Goal: Task Accomplishment & Management: Manage account settings

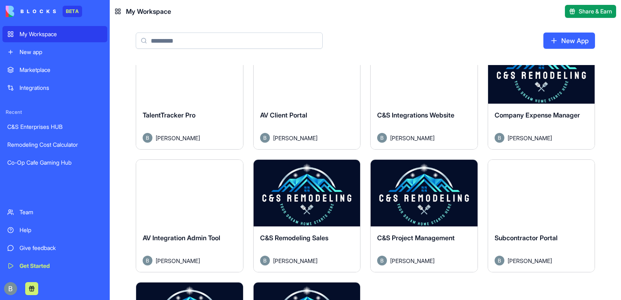
scroll to position [163, 0]
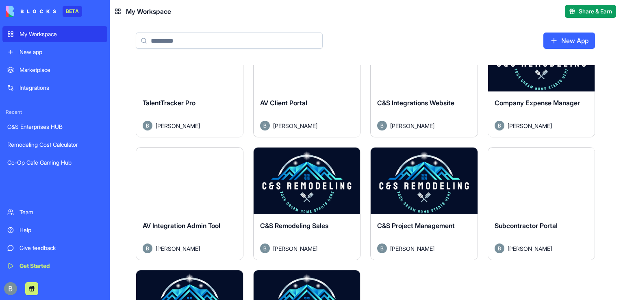
click at [297, 287] on div "Launch" at bounding box center [307, 303] width 107 height 67
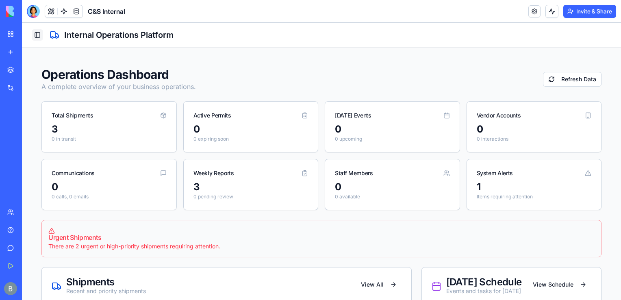
click at [38, 30] on button "Toggle Sidebar" at bounding box center [37, 34] width 11 height 11
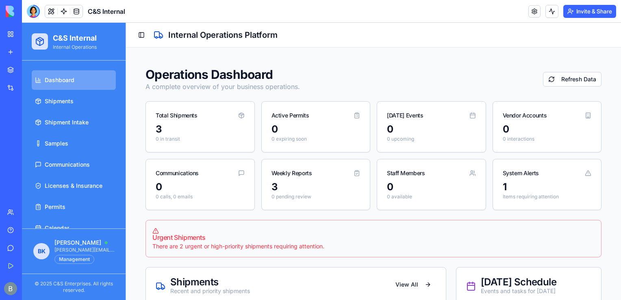
click at [33, 18] on header "C&S Internal Invite & Share" at bounding box center [321, 11] width 599 height 23
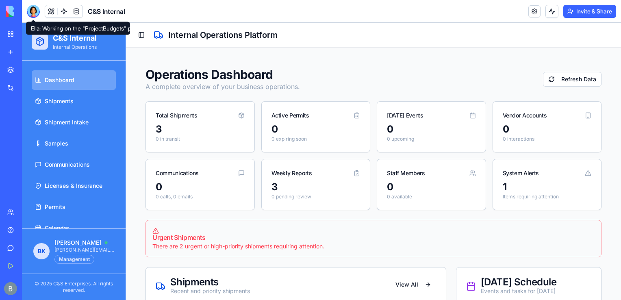
click at [33, 18] on span at bounding box center [33, 20] width 4 height 4
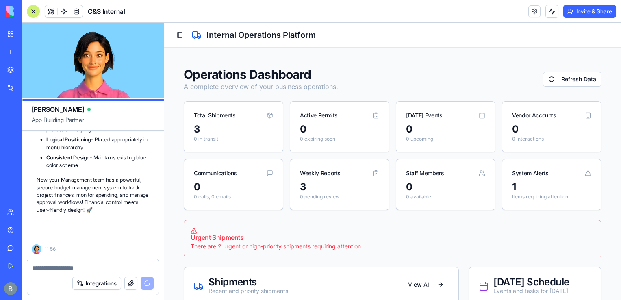
scroll to position [55113, 0]
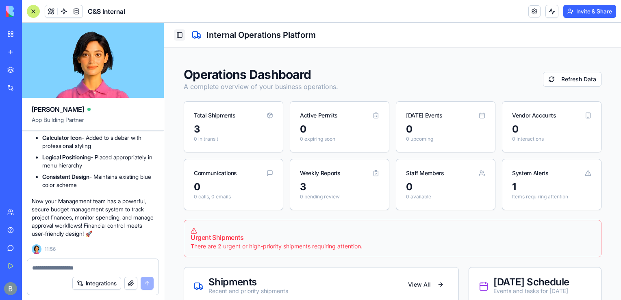
click at [177, 37] on button "Toggle Sidebar" at bounding box center [179, 34] width 11 height 11
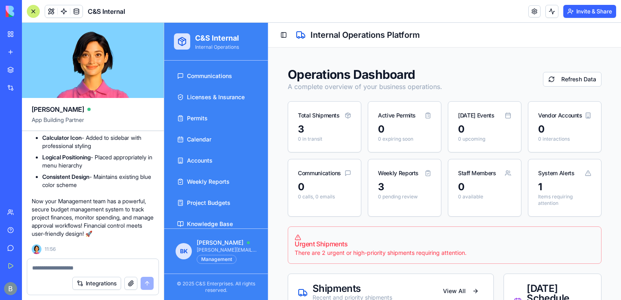
scroll to position [103, 0]
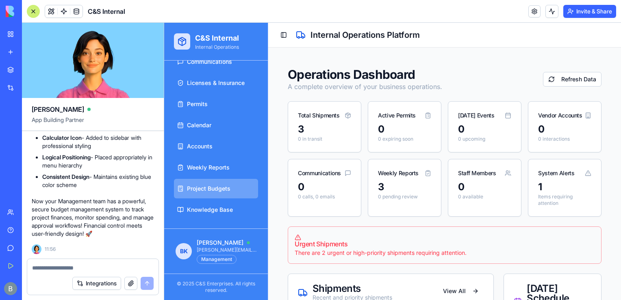
click at [223, 191] on span "Project Budgets" at bounding box center [208, 188] width 43 height 8
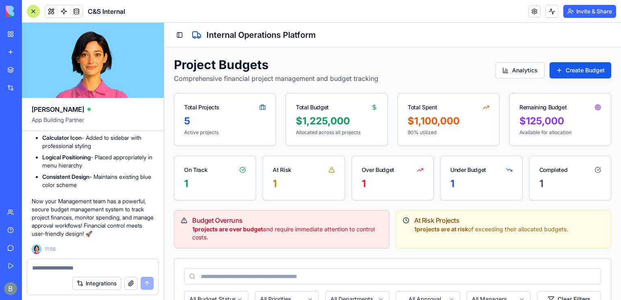
click at [37, 12] on div at bounding box center [33, 11] width 13 height 13
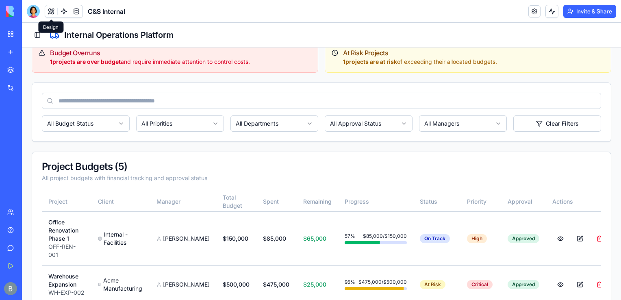
scroll to position [163, 0]
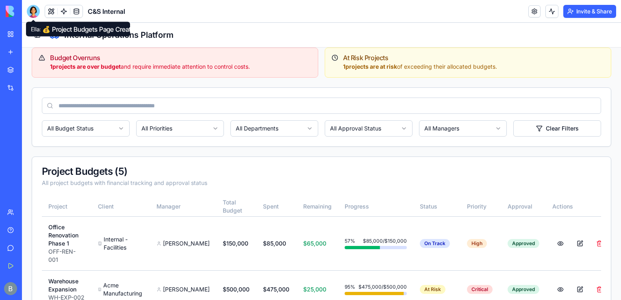
click at [33, 15] on div at bounding box center [33, 11] width 13 height 13
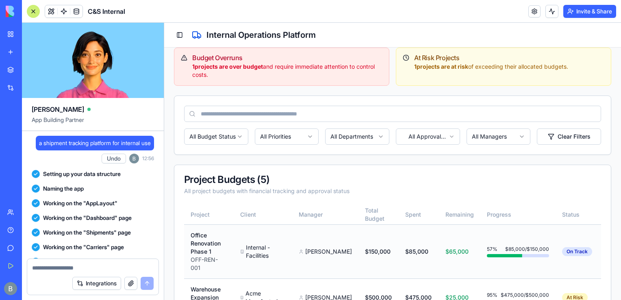
scroll to position [55113, 0]
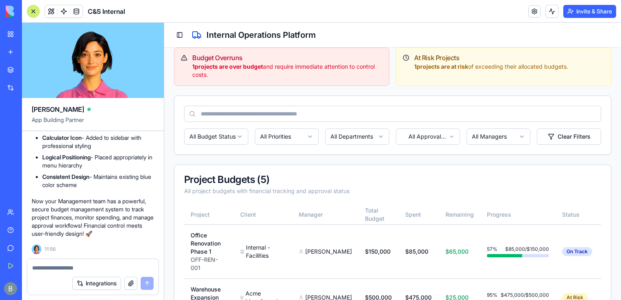
click at [35, 12] on div at bounding box center [33, 11] width 13 height 13
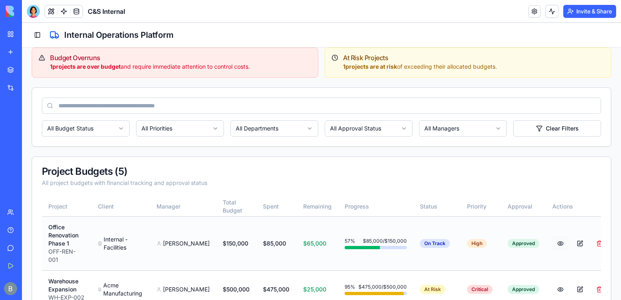
click at [552, 236] on button at bounding box center [560, 243] width 16 height 15
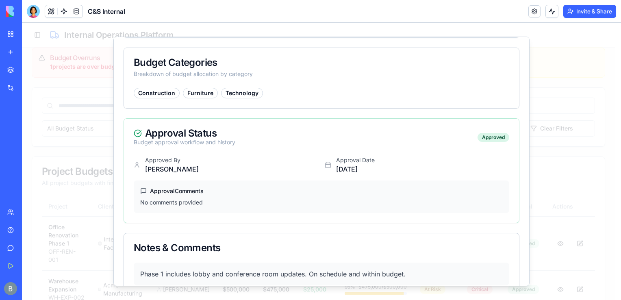
scroll to position [336, 0]
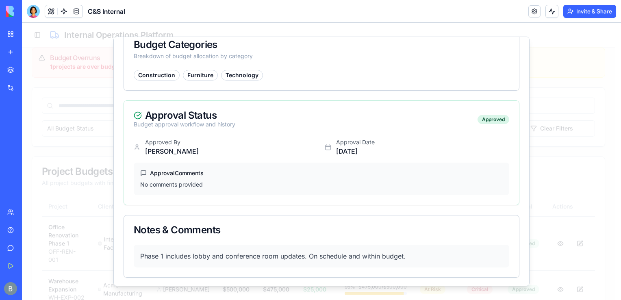
click at [91, 163] on div at bounding box center [321, 161] width 599 height 277
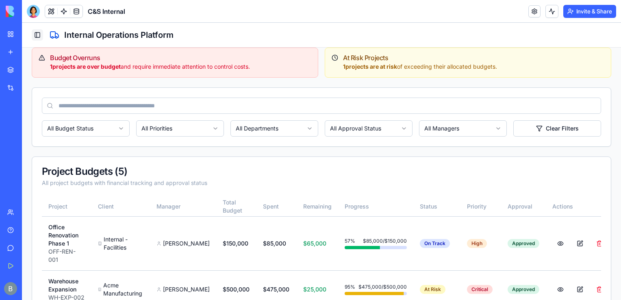
click at [37, 35] on button "Toggle Sidebar" at bounding box center [37, 34] width 11 height 11
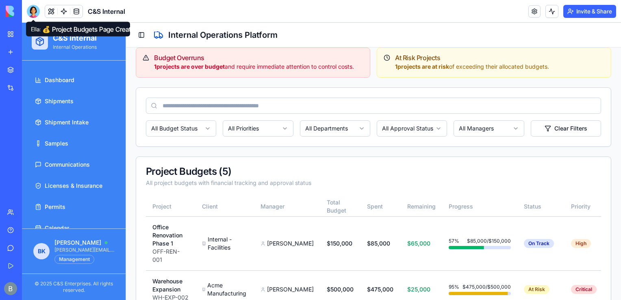
click at [32, 12] on div at bounding box center [33, 11] width 13 height 13
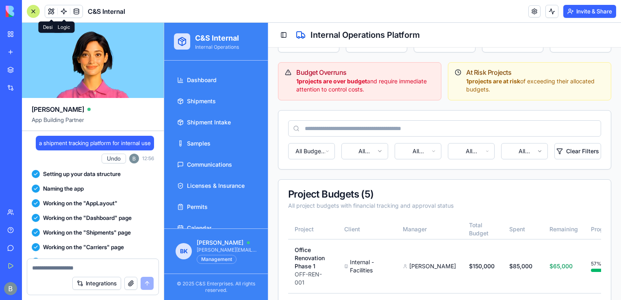
scroll to position [0, 0]
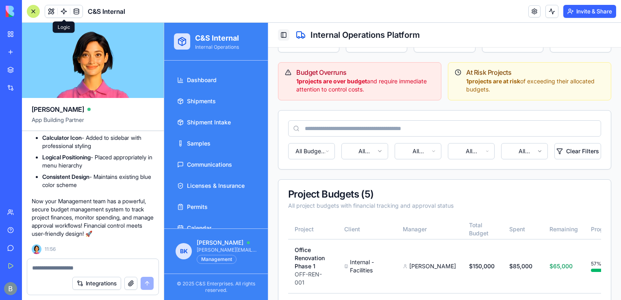
click at [286, 34] on button "Toggle Sidebar" at bounding box center [283, 34] width 11 height 11
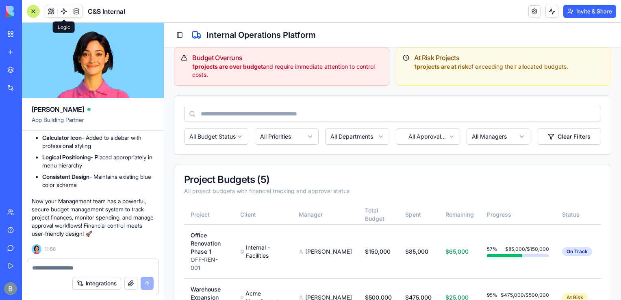
click at [95, 268] on textarea at bounding box center [92, 268] width 121 height 8
type textarea "*"
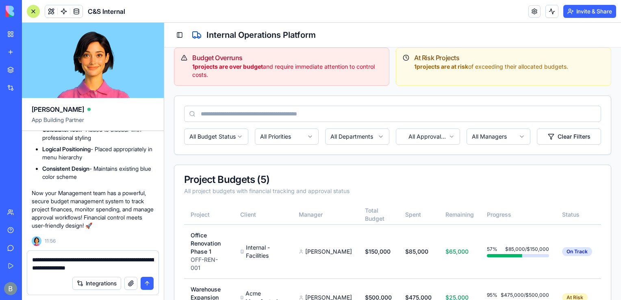
type textarea "**********"
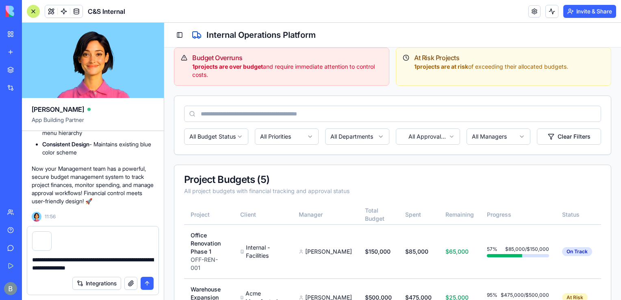
click at [129, 267] on textarea "**********" at bounding box center [93, 264] width 122 height 16
click at [146, 284] on button "submit" at bounding box center [147, 283] width 13 height 13
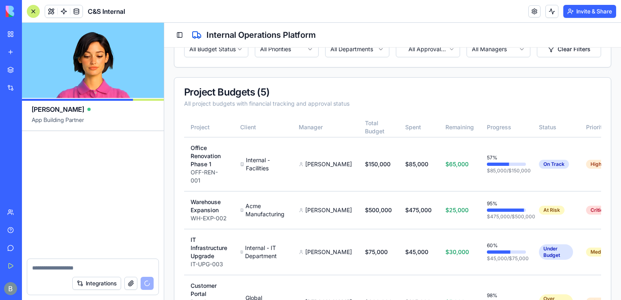
scroll to position [55674, 0]
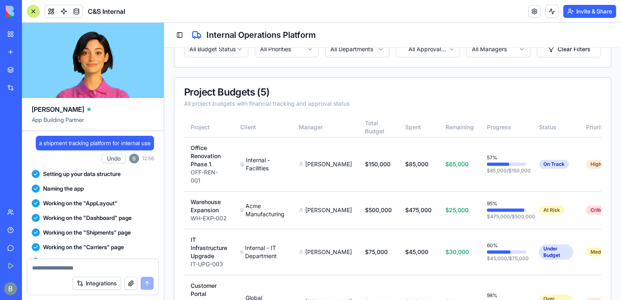
scroll to position [55674, 0]
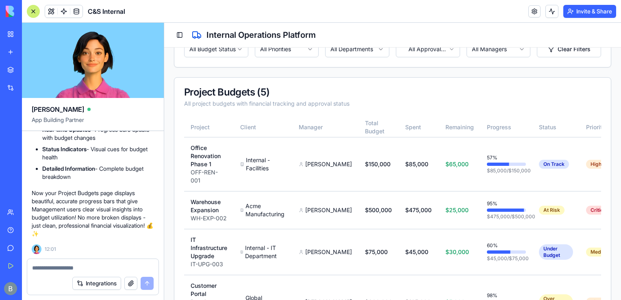
click at [609, 206] on div "Project Budgets Comprehensive financial project management and budget tracking …" at bounding box center [392, 100] width 457 height 605
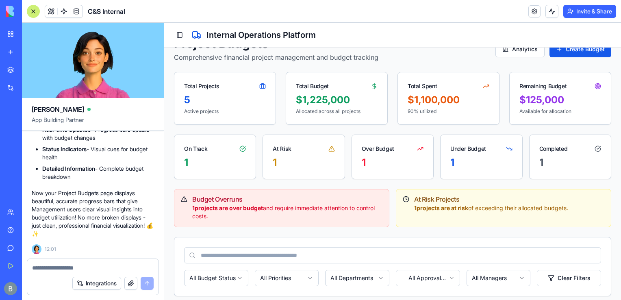
scroll to position [0, 0]
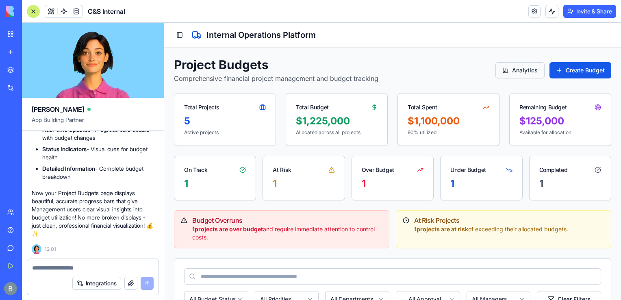
click at [531, 75] on button "Analytics" at bounding box center [519, 70] width 49 height 16
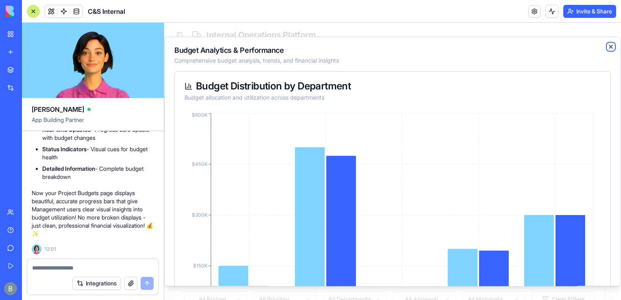
click at [607, 50] on icon "button" at bounding box center [610, 46] width 7 height 7
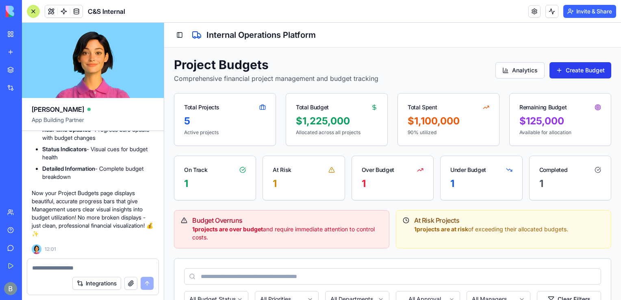
click at [574, 73] on button "Create Budget" at bounding box center [580, 70] width 62 height 16
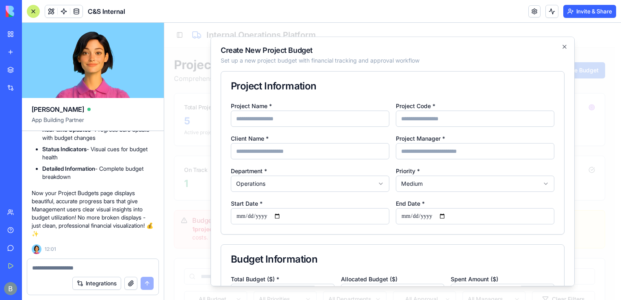
click at [439, 124] on input "Project Code *" at bounding box center [475, 119] width 158 height 16
click at [432, 101] on div "Project Code *" at bounding box center [475, 114] width 158 height 26
click at [111, 246] on div "✅ Progress Bar Fixed! Perfect! The broken progress visualization on your Projec…" at bounding box center [93, 40] width 122 height 427
click at [82, 266] on textarea at bounding box center [92, 268] width 121 height 8
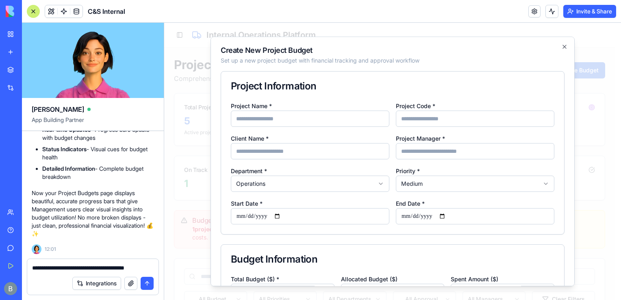
type textarea "**********"
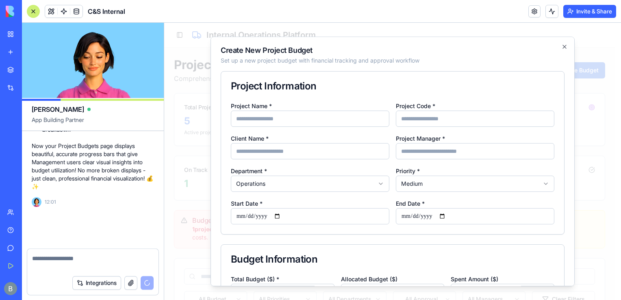
scroll to position [55713, 0]
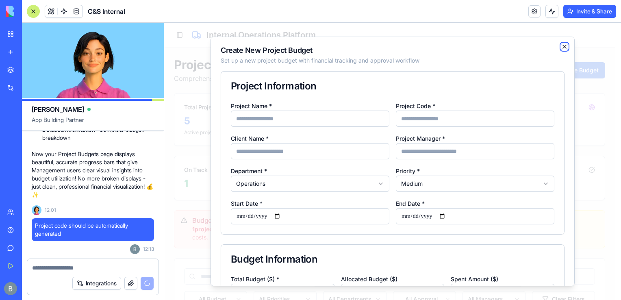
click at [561, 47] on icon "button" at bounding box center [564, 46] width 7 height 7
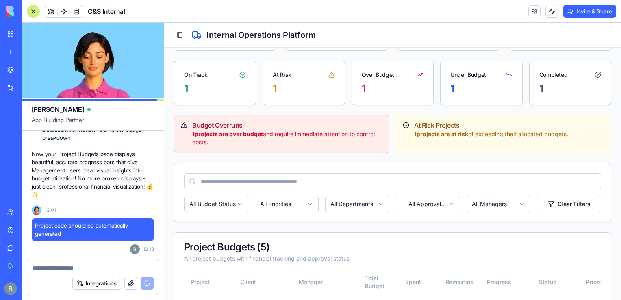
scroll to position [93, 0]
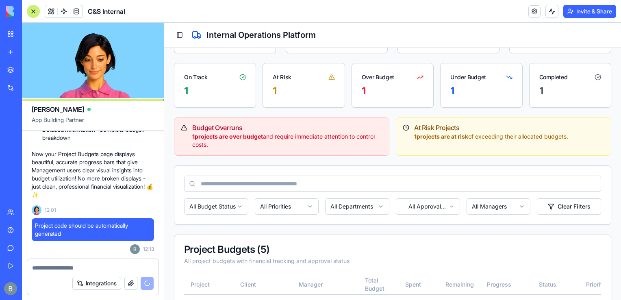
click at [366, 213] on html "C&S Internal Internal Operations Dashboard Shipments Shipment Intake Samples Co…" at bounding box center [392, 245] width 457 height 630
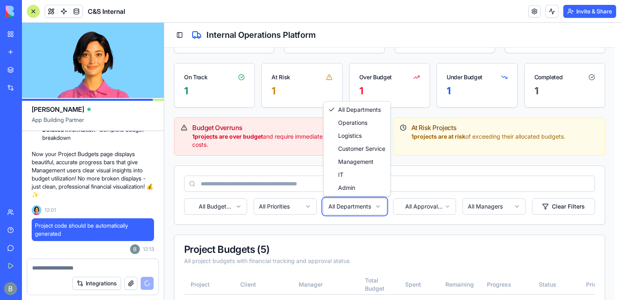
click at [366, 213] on html "C&S Internal Internal Operations Dashboard Shipments Shipment Intake Samples Co…" at bounding box center [392, 245] width 457 height 630
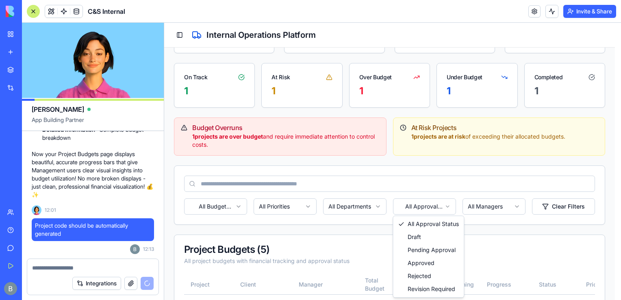
click at [421, 202] on html "C&S Internal Internal Operations Dashboard Shipments Shipment Intake Samples Co…" at bounding box center [392, 245] width 457 height 630
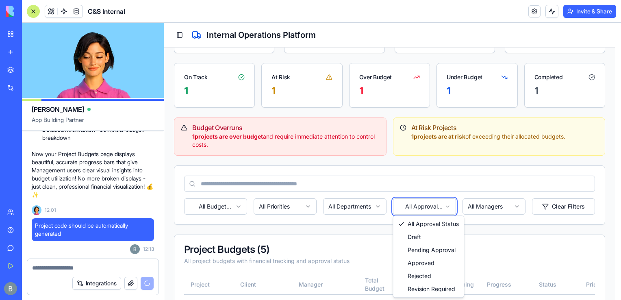
click at [372, 209] on html "C&S Internal Internal Operations Dashboard Shipments Shipment Intake Samples Co…" at bounding box center [392, 245] width 457 height 630
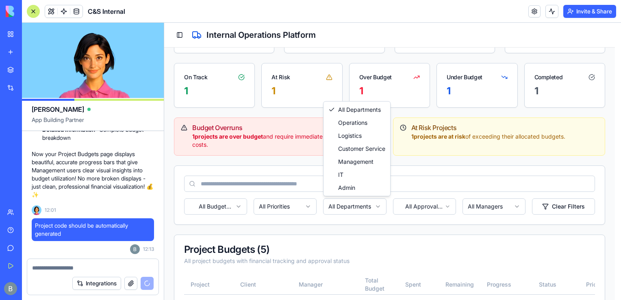
click at [372, 209] on html "C&S Internal Internal Operations Dashboard Shipments Shipment Intake Samples Co…" at bounding box center [392, 245] width 457 height 630
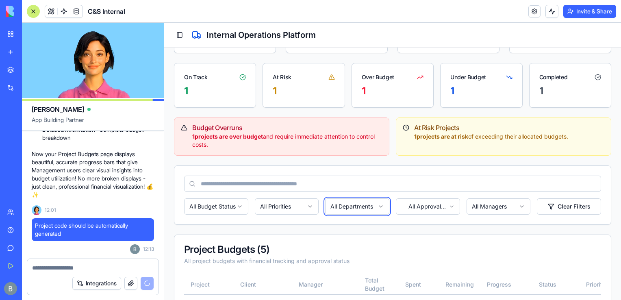
click at [372, 209] on html "C&S Internal Internal Operations Dashboard Shipments Shipment Intake Samples Co…" at bounding box center [392, 245] width 457 height 630
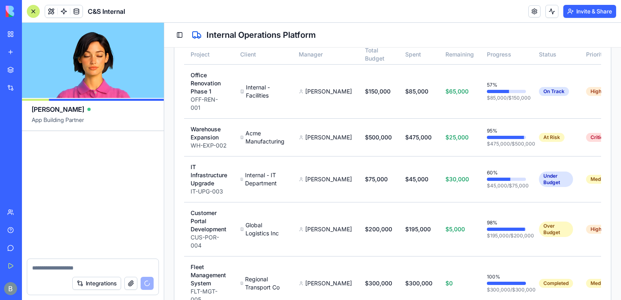
scroll to position [56285, 0]
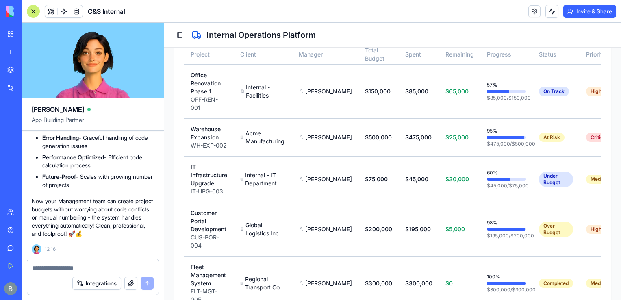
click at [99, 267] on textarea at bounding box center [93, 268] width 122 height 8
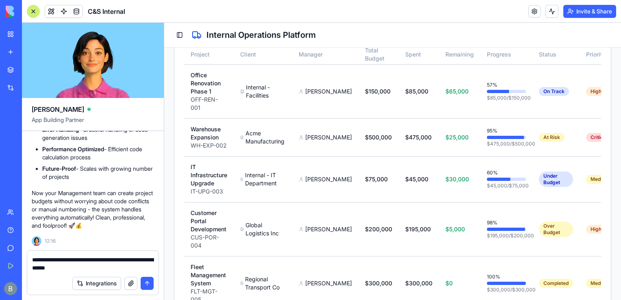
type textarea "**********"
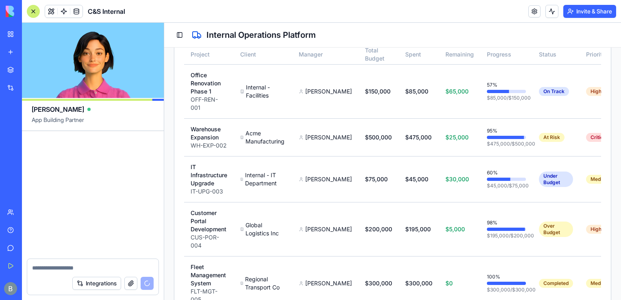
scroll to position [56924, 0]
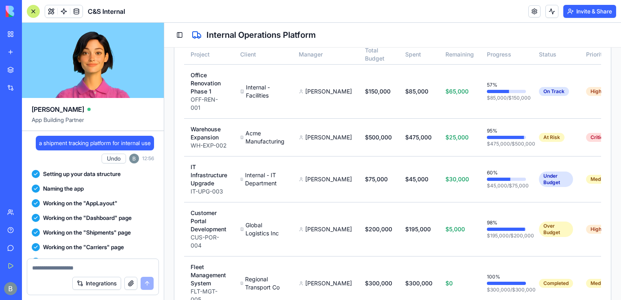
scroll to position [56924, 0]
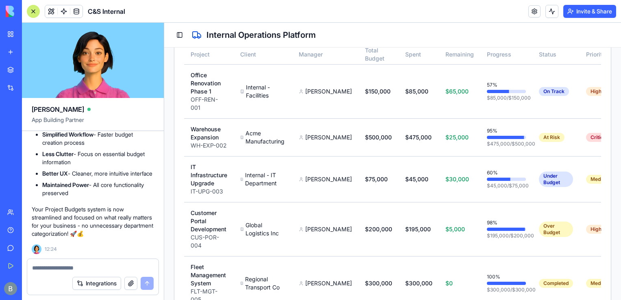
drag, startPoint x: 0, startPoint y: 0, endPoint x: 98, endPoint y: 271, distance: 287.6
click at [98, 271] on textarea at bounding box center [92, 268] width 121 height 8
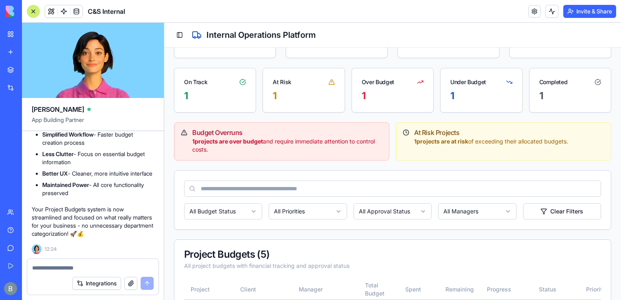
scroll to position [0, 0]
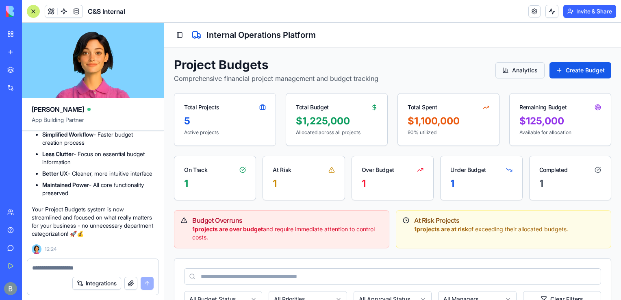
click at [514, 71] on button "Analytics" at bounding box center [519, 70] width 49 height 16
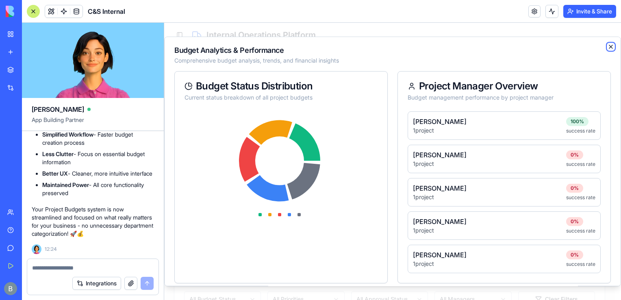
click at [607, 47] on icon "button" at bounding box center [610, 46] width 7 height 7
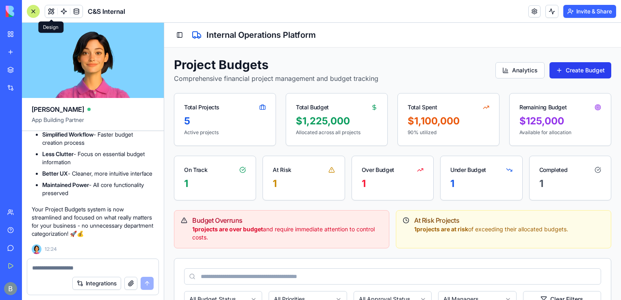
click at [557, 68] on button "Create Budget" at bounding box center [580, 70] width 62 height 16
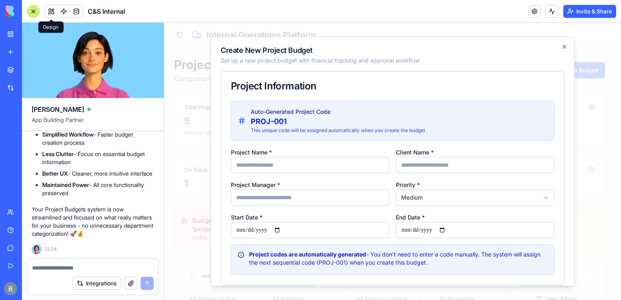
click at [293, 199] on input "Project Manager *" at bounding box center [310, 197] width 158 height 16
click at [100, 269] on textarea at bounding box center [92, 268] width 121 height 8
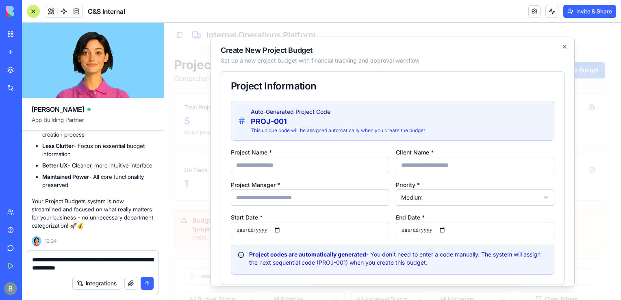
type textarea "**********"
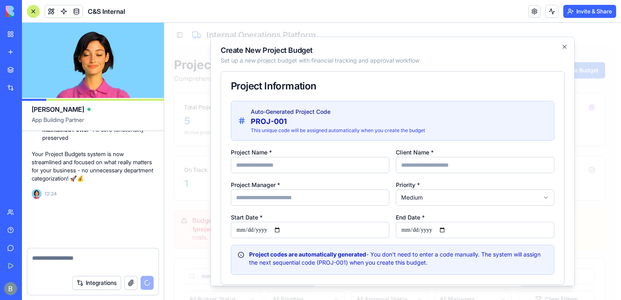
scroll to position [56963, 0]
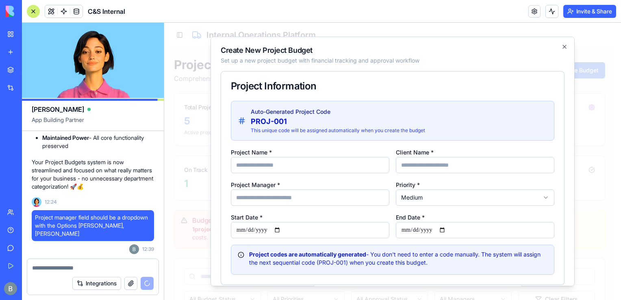
click at [172, 211] on div at bounding box center [392, 161] width 457 height 277
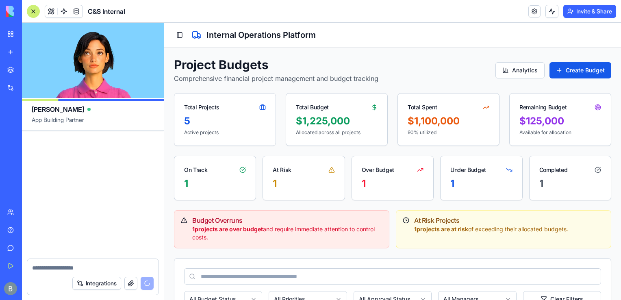
scroll to position [57527, 0]
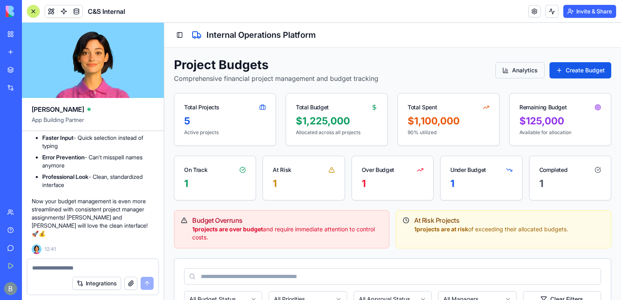
click at [527, 69] on button "Analytics" at bounding box center [519, 70] width 49 height 16
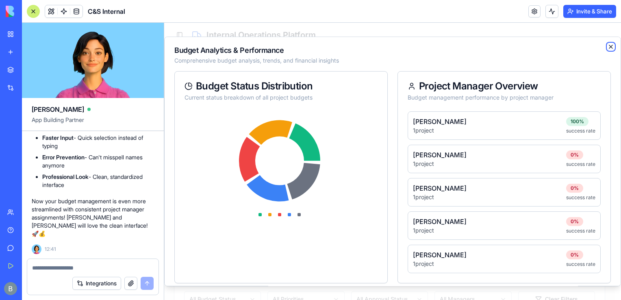
click at [607, 46] on icon "button" at bounding box center [610, 46] width 7 height 7
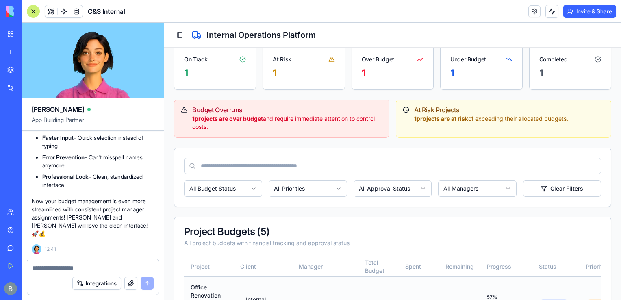
scroll to position [107, 0]
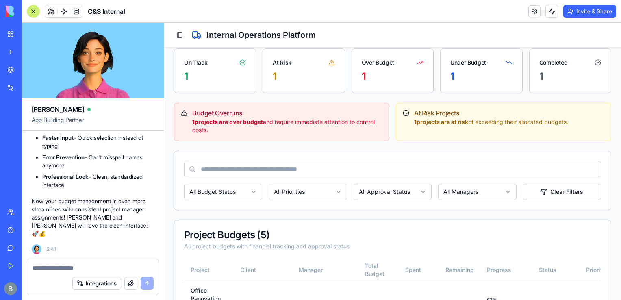
click at [438, 194] on html "C&S Internal Internal Operations Dashboard Shipments Shipment Intake Samples Co…" at bounding box center [392, 230] width 457 height 630
click at [451, 193] on html "C&S Internal Internal Operations Dashboard Shipments Shipment Intake Samples Co…" at bounding box center [392, 230] width 457 height 630
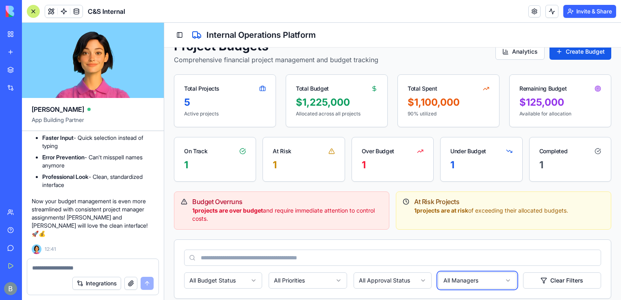
scroll to position [0, 0]
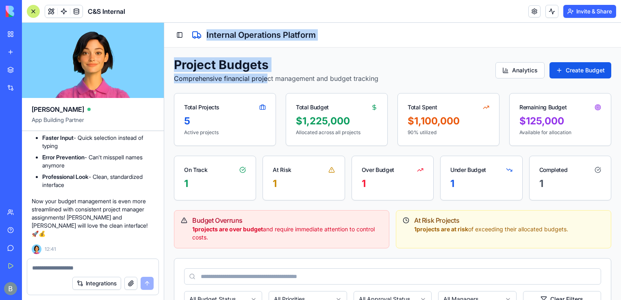
drag, startPoint x: 267, startPoint y: 76, endPoint x: 130, endPoint y: 169, distance: 165.7
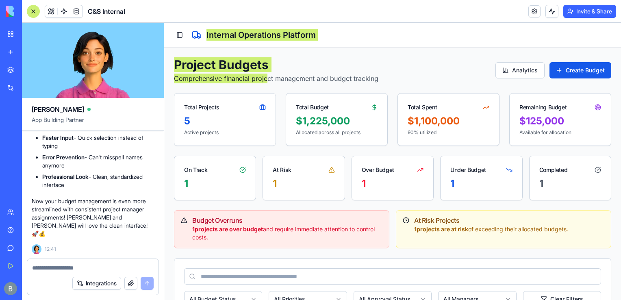
click at [130, 169] on li "Error Prevention - Can't misspell names anymore" at bounding box center [98, 161] width 112 height 16
click at [34, 13] on div at bounding box center [33, 11] width 13 height 13
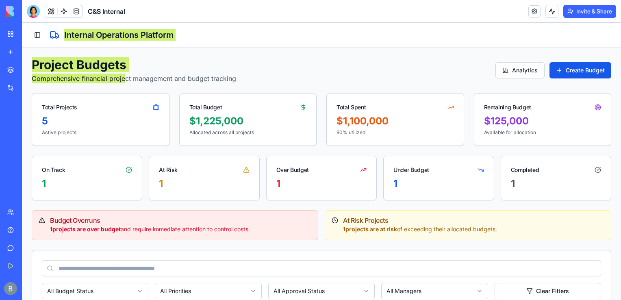
click at [33, 12] on div at bounding box center [33, 11] width 13 height 13
click at [11, 33] on link "My Workspace" at bounding box center [18, 34] width 33 height 16
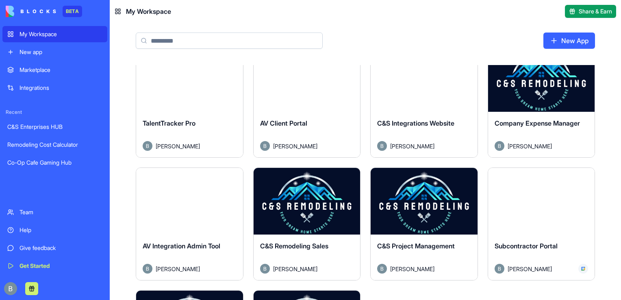
scroll to position [195, 0]
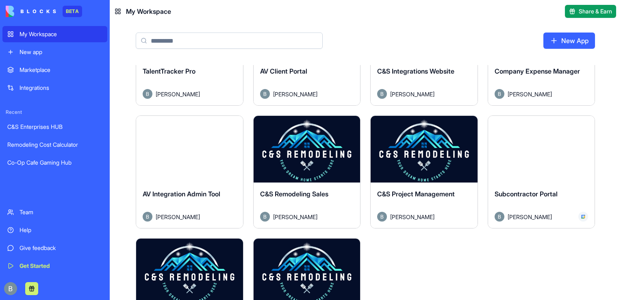
click at [425, 152] on button "Launch" at bounding box center [423, 149] width 61 height 16
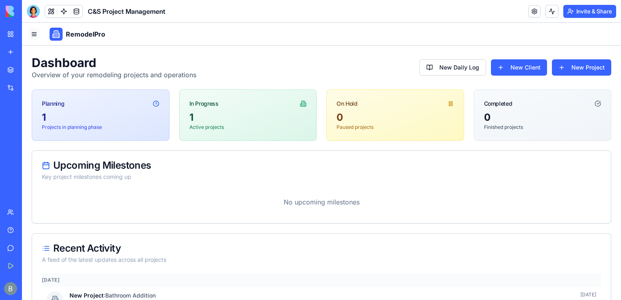
click at [30, 33] on button "Toggle Navigation Menu" at bounding box center [33, 33] width 11 height 11
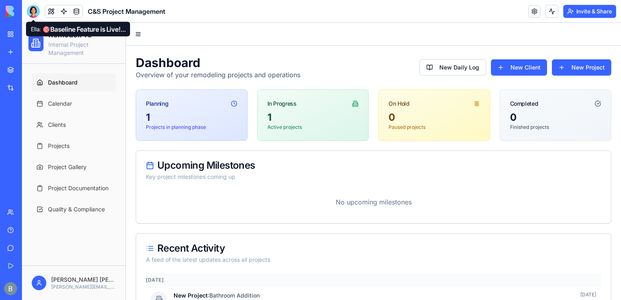
click at [32, 8] on div at bounding box center [33, 11] width 13 height 13
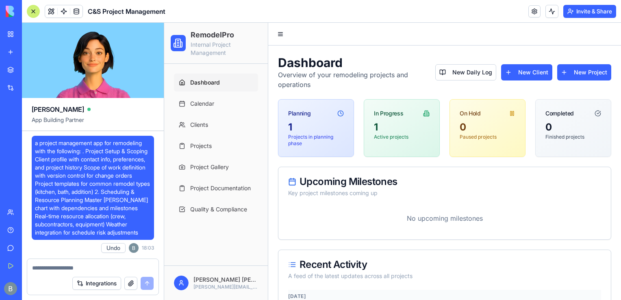
scroll to position [54289, 0]
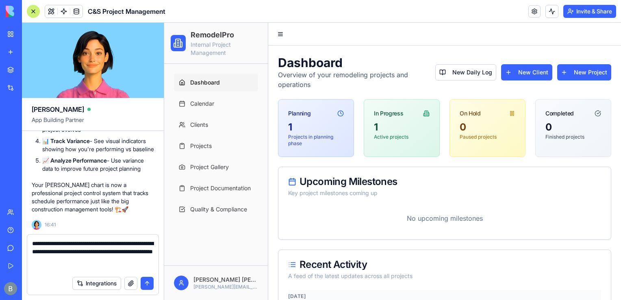
type textarea "**********"
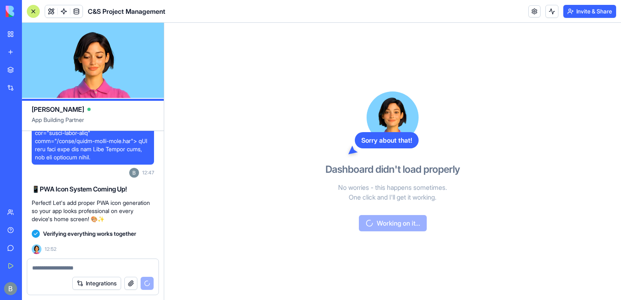
scroll to position [55501, 0]
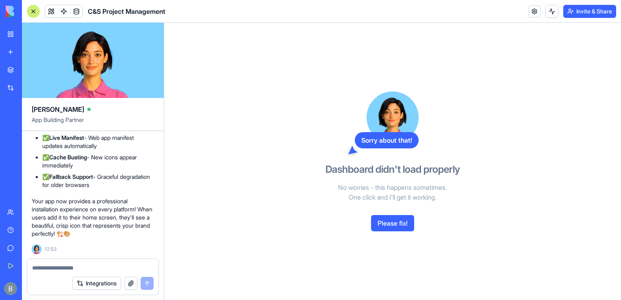
click at [399, 228] on button "Please fix!" at bounding box center [392, 223] width 43 height 16
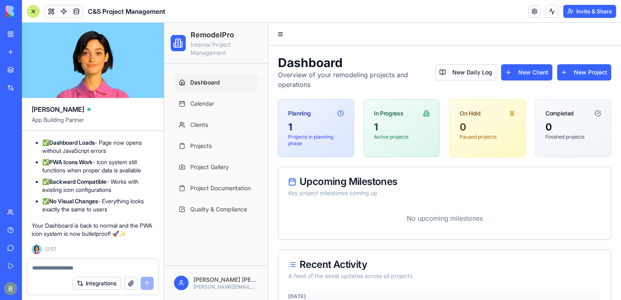
scroll to position [55767, 0]
click at [95, 270] on textarea at bounding box center [93, 268] width 122 height 8
type textarea "**********"
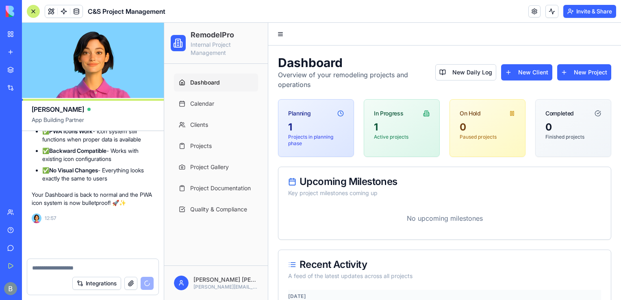
scroll to position [55941, 0]
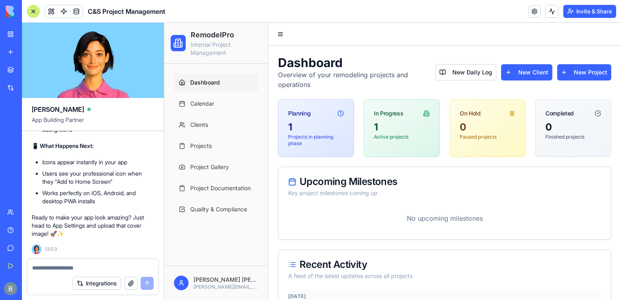
scroll to position [56095, 0]
click at [535, 9] on link at bounding box center [534, 11] width 12 height 12
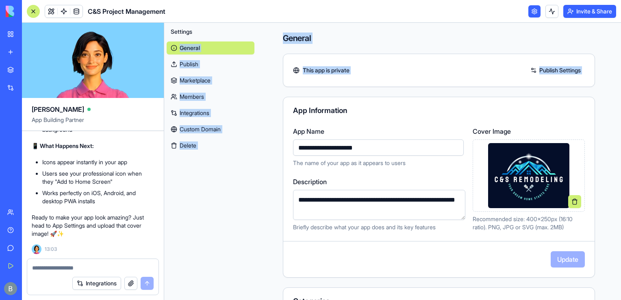
drag, startPoint x: 266, startPoint y: 88, endPoint x: 208, endPoint y: 40, distance: 75.3
click at [208, 40] on div "Ella App Building Partner a project management app for remodeling with the foll…" at bounding box center [321, 161] width 599 height 277
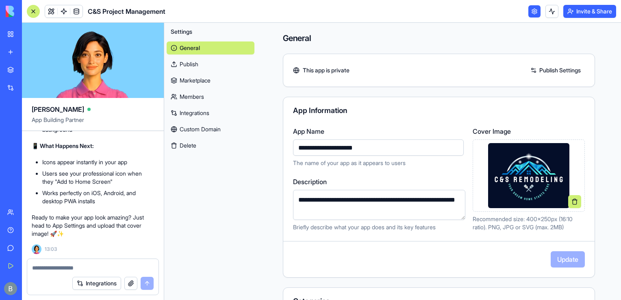
drag, startPoint x: 208, startPoint y: 40, endPoint x: 332, endPoint y: 11, distance: 127.7
click at [332, 11] on header "C&S Project Management Invite & Share" at bounding box center [321, 11] width 599 height 23
click at [533, 17] on link at bounding box center [534, 11] width 12 height 12
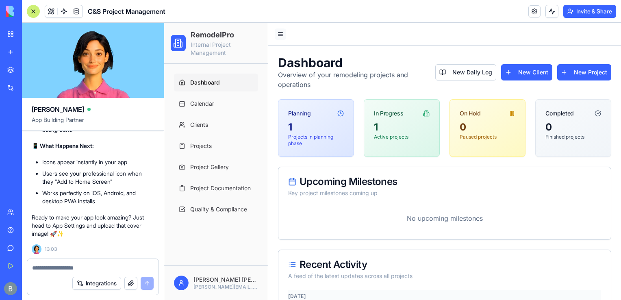
click at [282, 36] on button "Toggle Navigation Menu" at bounding box center [280, 33] width 11 height 11
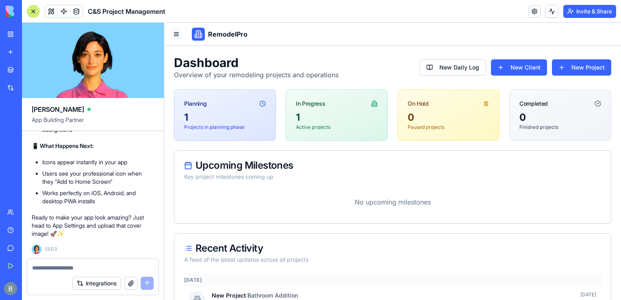
click at [176, 35] on button "Toggle Navigation Menu" at bounding box center [176, 33] width 11 height 11
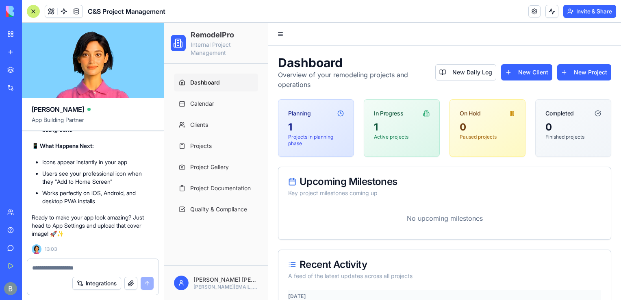
scroll to position [56102, 0]
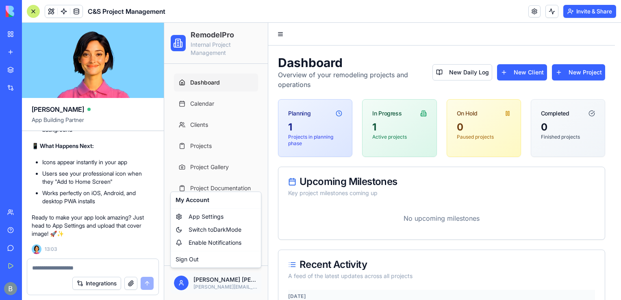
click at [219, 215] on span "App Settings" at bounding box center [206, 216] width 35 height 8
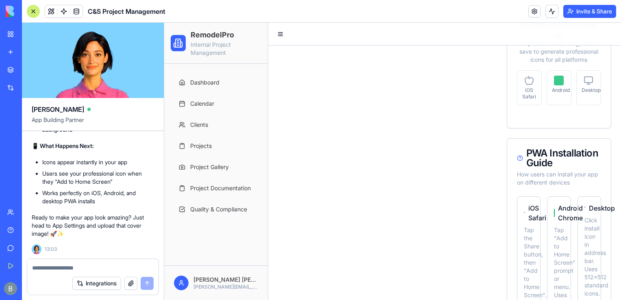
scroll to position [488, 0]
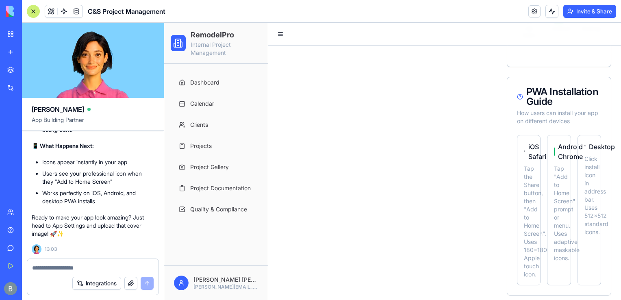
click at [35, 15] on div at bounding box center [33, 11] width 13 height 13
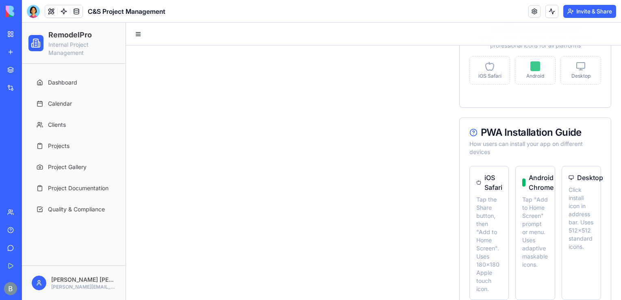
scroll to position [505, 0]
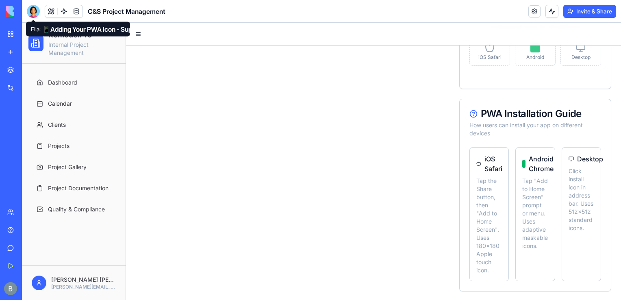
click at [35, 11] on div at bounding box center [33, 11] width 13 height 13
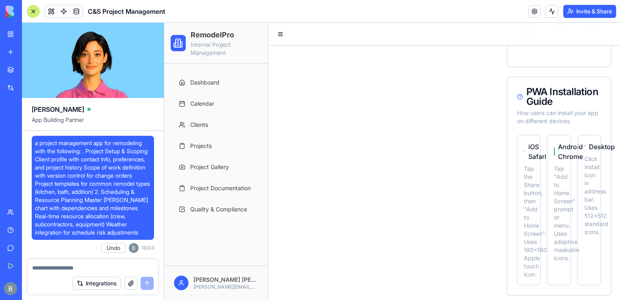
scroll to position [56487, 0]
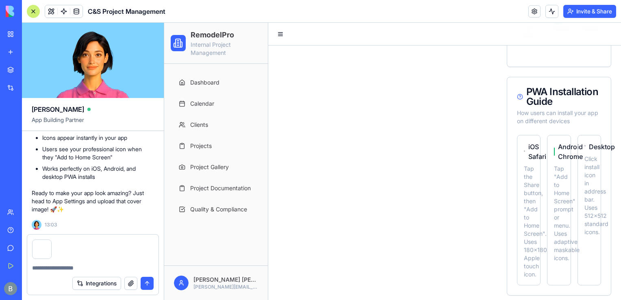
click at [142, 262] on div at bounding box center [92, 265] width 131 height 13
click at [117, 268] on textarea at bounding box center [92, 268] width 121 height 8
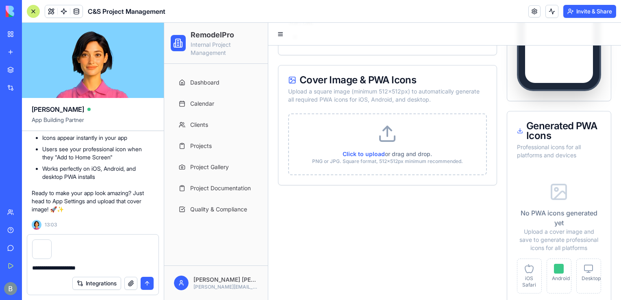
scroll to position [238, 0]
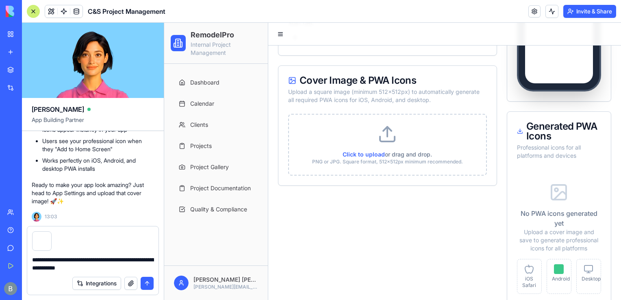
type textarea "**********"
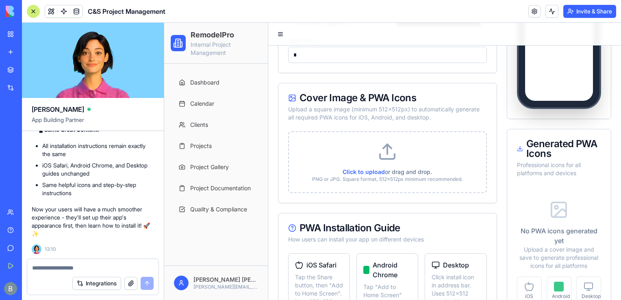
scroll to position [219, 0]
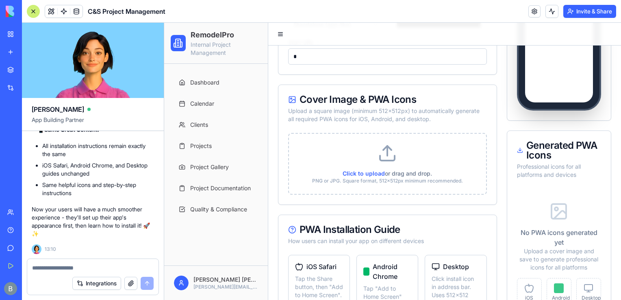
click at [365, 178] on p "PNG or JPG. Square format, 512x512px minimum recommended." at bounding box center [388, 181] width 178 height 7
click at [164, 23] on input "Click to upload or drag and drop. PNG or JPG. Square format, 512x512px minimum …" at bounding box center [164, 23] width 0 height 0
